Goal: Entertainment & Leisure: Browse casually

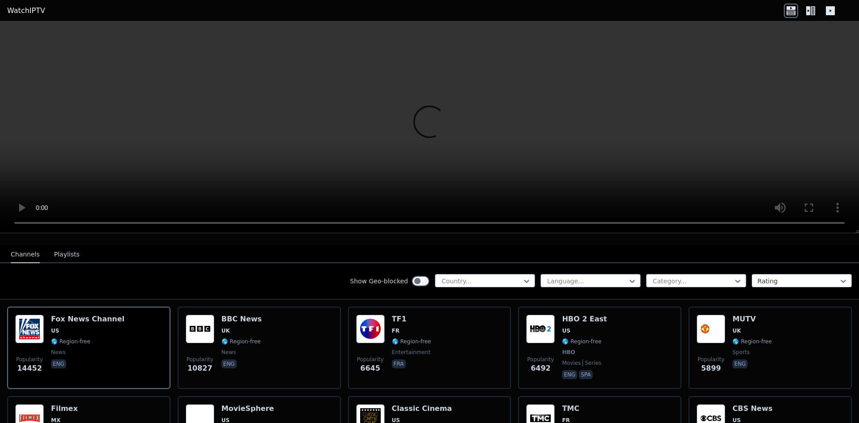
scroll to position [90, 0]
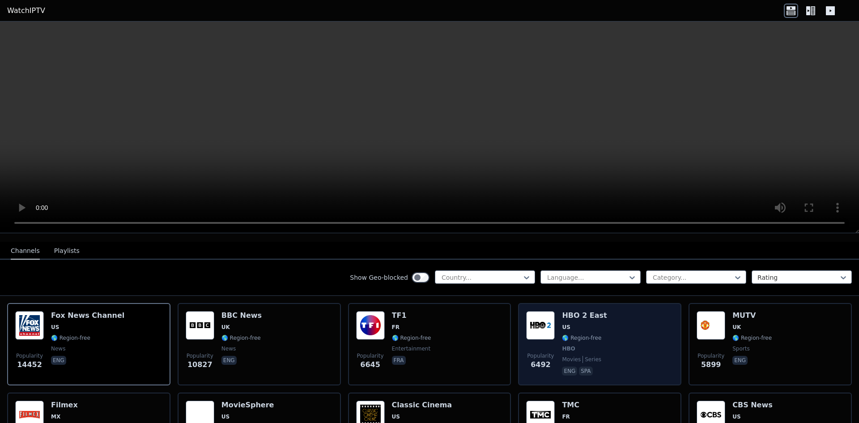
click at [537, 326] on img at bounding box center [540, 325] width 29 height 29
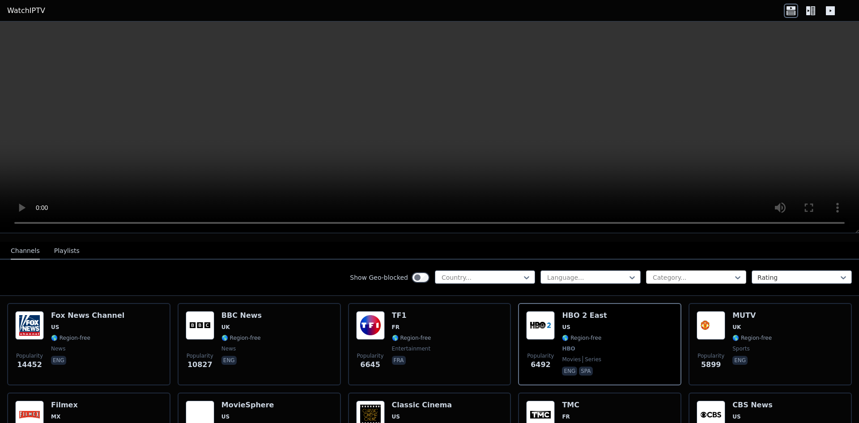
click at [652, 273] on div at bounding box center [692, 277] width 81 height 9
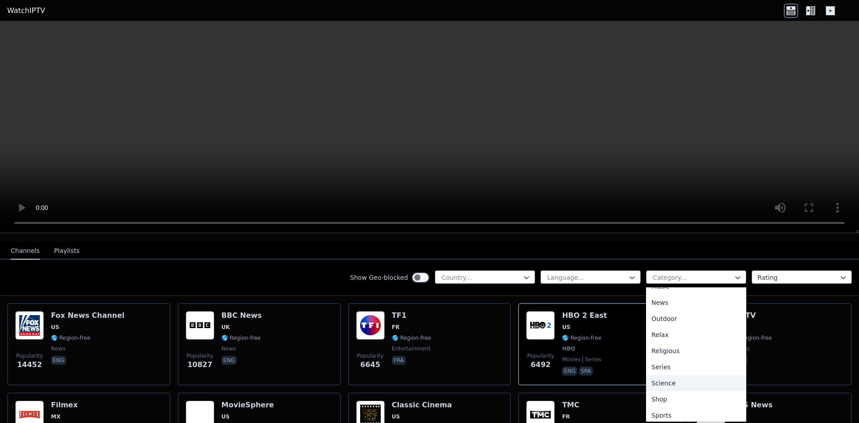
scroll to position [304, 0]
click at [658, 388] on div "Travel" at bounding box center [696, 396] width 100 height 16
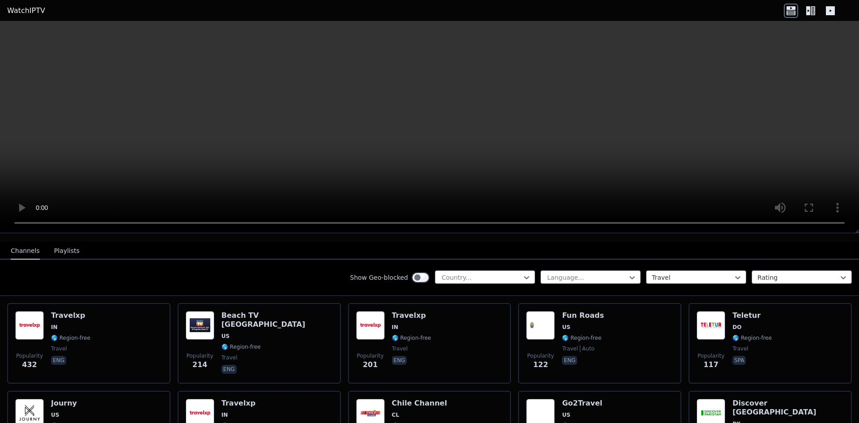
click at [529, 270] on div "Show Geo-blocked Country... Language... option Travel, selected. Travel Rating" at bounding box center [429, 278] width 859 height 36
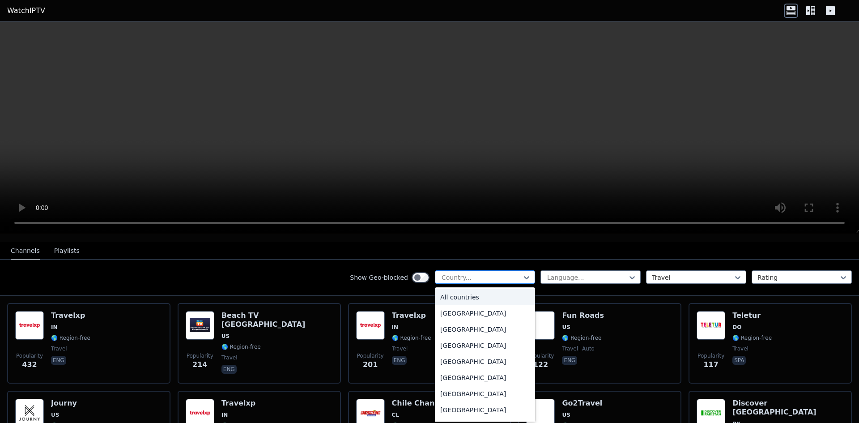
click at [514, 273] on div at bounding box center [481, 277] width 81 height 9
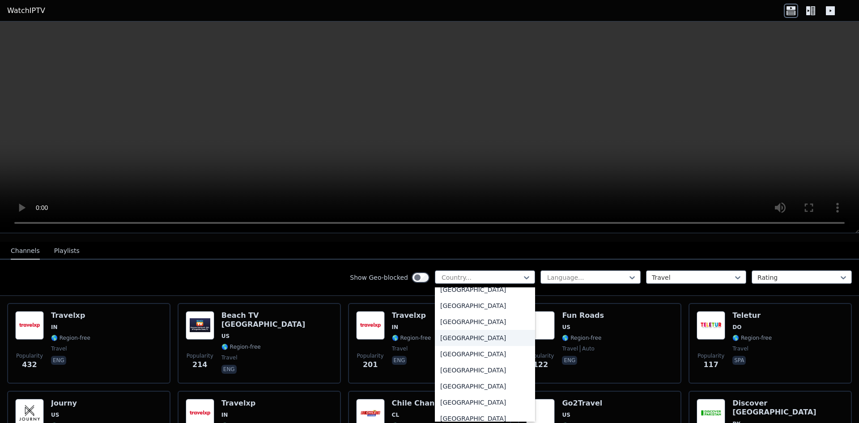
scroll to position [1298, 0]
click at [473, 294] on div "[GEOGRAPHIC_DATA]" at bounding box center [485, 288] width 100 height 16
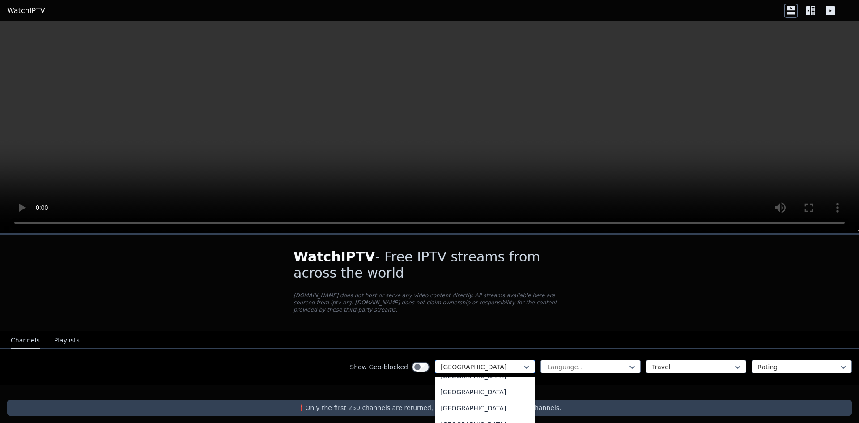
click at [510, 362] on div at bounding box center [481, 366] width 81 height 9
click at [462, 396] on div "[GEOGRAPHIC_DATA]" at bounding box center [485, 401] width 100 height 16
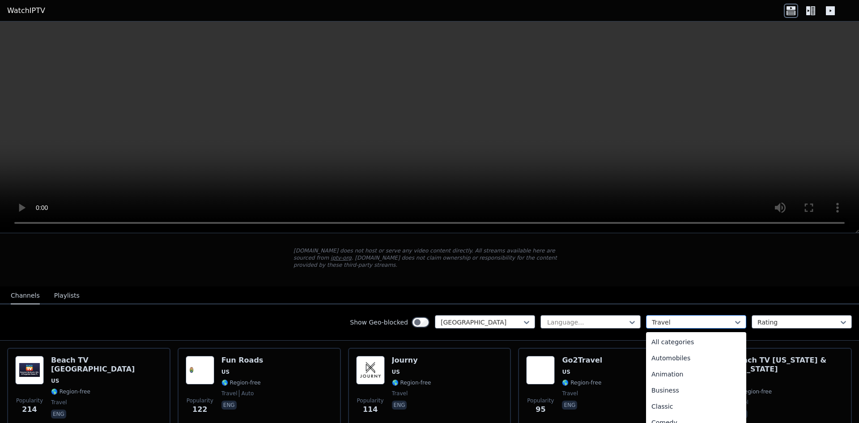
scroll to position [292, 0]
click at [652, 318] on div at bounding box center [692, 322] width 81 height 9
click at [672, 332] on div "Series" at bounding box center [696, 336] width 100 height 16
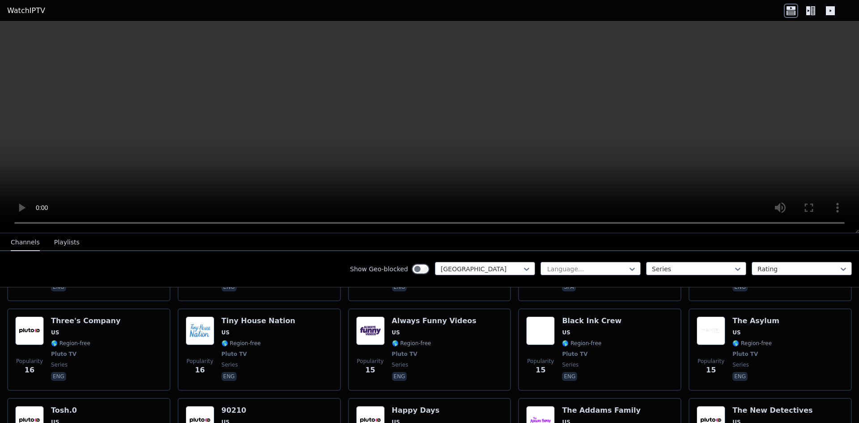
scroll to position [985, 0]
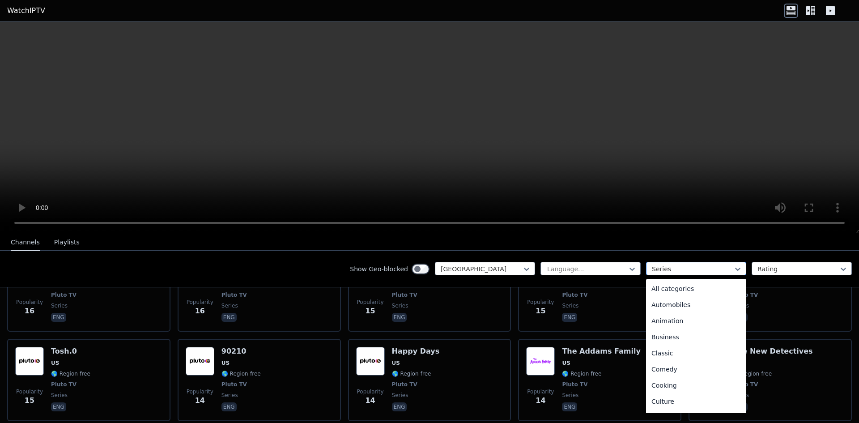
click at [671, 270] on div at bounding box center [692, 268] width 81 height 9
click at [677, 294] on div "All categories" at bounding box center [696, 289] width 100 height 16
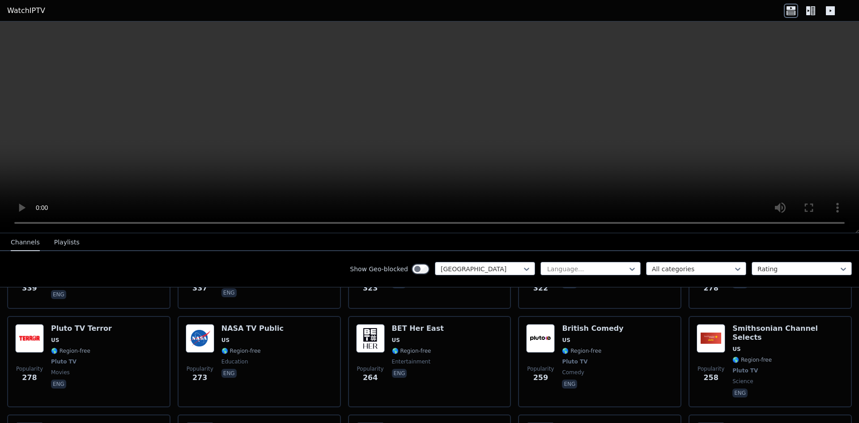
scroll to position [1611, 0]
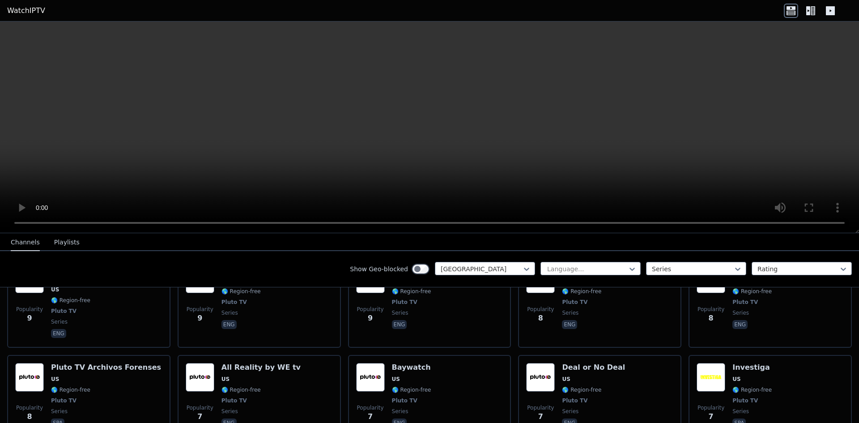
scroll to position [1881, 0]
